Goal: Task Accomplishment & Management: Use online tool/utility

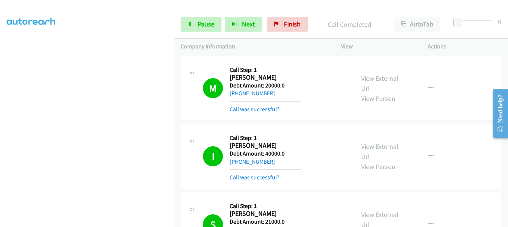
scroll to position [192, 1]
click at [206, 28] on span "Pause" at bounding box center [206, 24] width 17 height 9
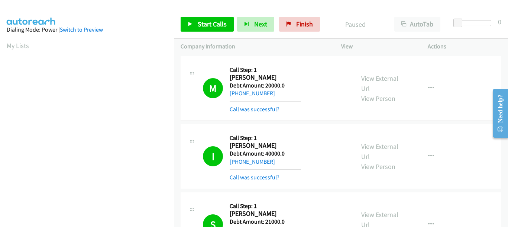
scroll to position [0, 1]
click at [208, 26] on span "Start Calls" at bounding box center [212, 24] width 29 height 9
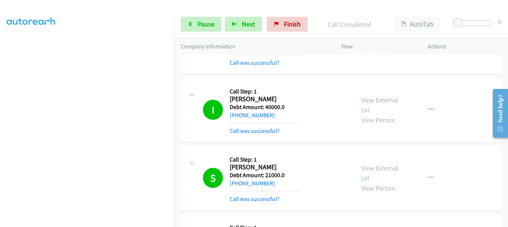
scroll to position [176, 1]
click at [208, 29] on link "Pause" at bounding box center [201, 24] width 41 height 15
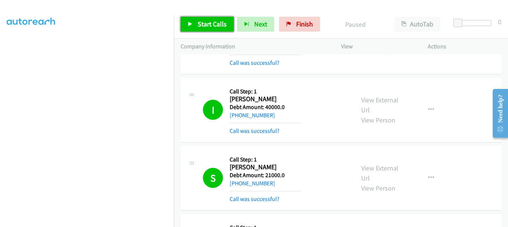
click at [204, 26] on span "Start Calls" at bounding box center [212, 24] width 29 height 9
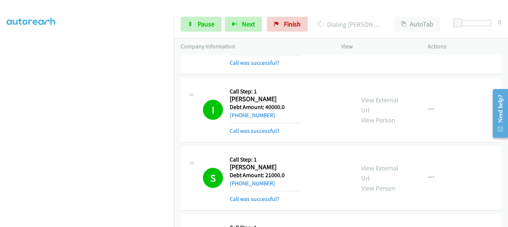
scroll to position [192, 1]
click at [193, 21] on link "Pause" at bounding box center [201, 24] width 41 height 15
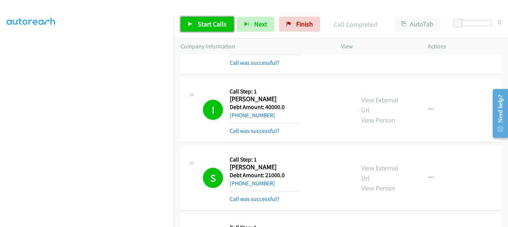
click at [203, 23] on span "Start Calls" at bounding box center [212, 24] width 29 height 9
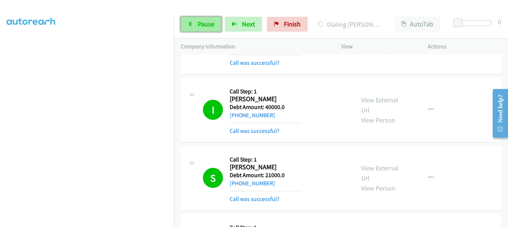
click at [206, 27] on span "Pause" at bounding box center [206, 24] width 17 height 9
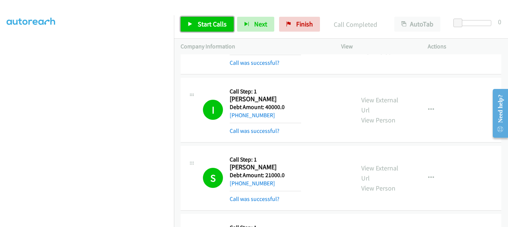
click at [204, 20] on span "Start Calls" at bounding box center [212, 24] width 29 height 9
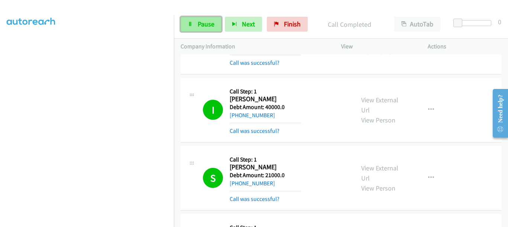
click at [213, 25] on span "Pause" at bounding box center [206, 24] width 17 height 9
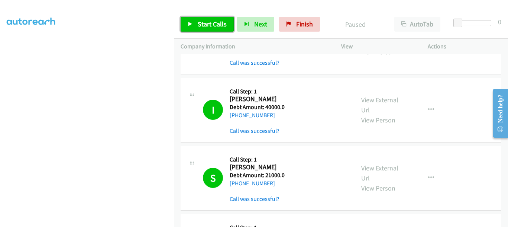
click at [209, 25] on span "Start Calls" at bounding box center [212, 24] width 29 height 9
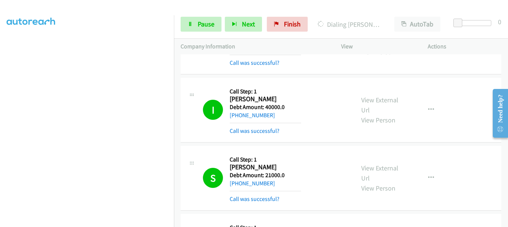
click at [186, 66] on div "M Callback Scheduled Call Step: 1 [PERSON_NAME] America/New_York Debt Amount: 2…" at bounding box center [268, 41] width 174 height 51
click at [194, 22] on link "Pause" at bounding box center [201, 24] width 41 height 15
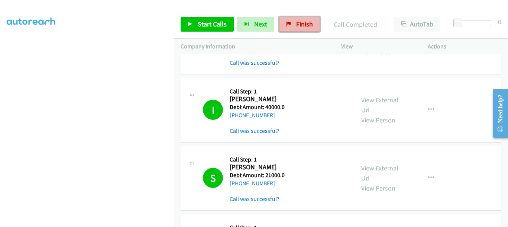
click at [296, 24] on span "Finish" at bounding box center [304, 24] width 17 height 9
